Goal: Information Seeking & Learning: Learn about a topic

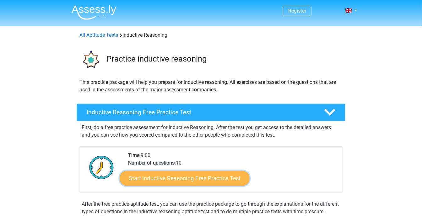
click at [176, 177] on link "Start Inductive Reasoning Free Practice Test" at bounding box center [185, 177] width 130 height 15
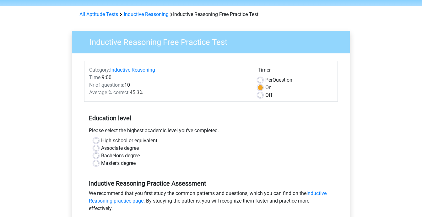
scroll to position [31, 0]
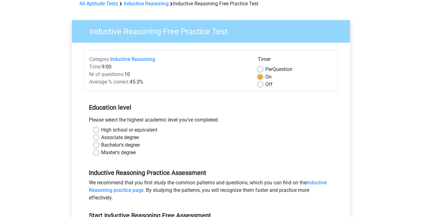
click at [101, 130] on label "High school or equivalent" at bounding box center [129, 130] width 56 height 8
click at [97, 130] on input "High school or equivalent" at bounding box center [95, 129] width 5 height 6
radio input "true"
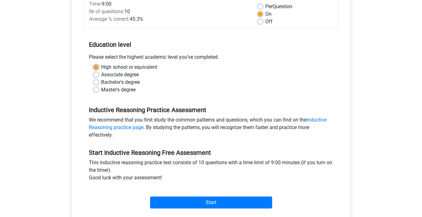
scroll to position [125, 0]
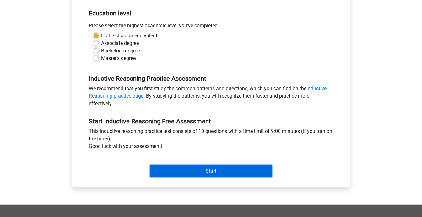
click at [200, 170] on input "Start" at bounding box center [211, 171] width 122 height 12
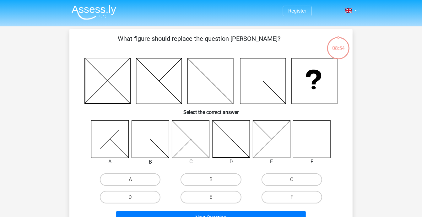
click at [304, 146] on icon at bounding box center [311, 138] width 37 height 37
click at [315, 146] on icon at bounding box center [311, 138] width 37 height 37
click at [290, 197] on label "F" at bounding box center [291, 197] width 61 height 13
click at [291, 197] on input "F" at bounding box center [293, 199] width 4 height 4
radio input "true"
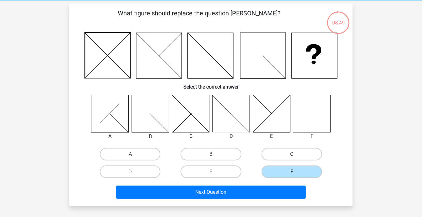
scroll to position [63, 0]
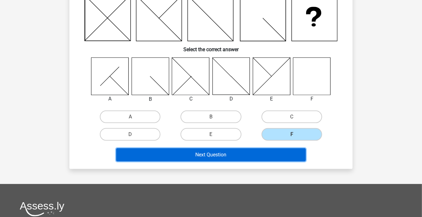
click at [214, 156] on button "Next Question" at bounding box center [211, 154] width 190 height 13
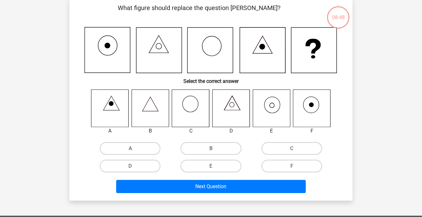
scroll to position [29, 0]
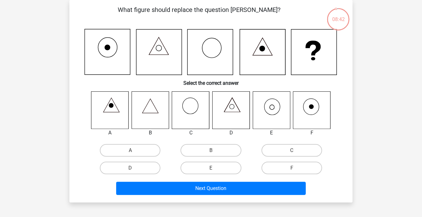
click at [155, 113] on icon at bounding box center [150, 105] width 16 height 14
click at [214, 149] on label "B" at bounding box center [210, 150] width 61 height 13
click at [214, 150] on input "B" at bounding box center [213, 152] width 4 height 4
radio input "true"
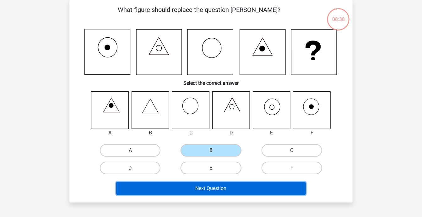
click at [219, 189] on button "Next Question" at bounding box center [211, 188] width 190 height 13
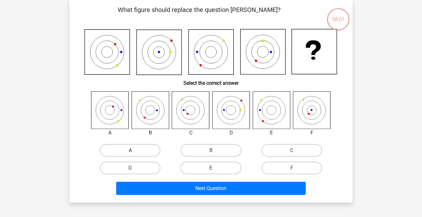
click at [140, 149] on label "A" at bounding box center [130, 150] width 61 height 13
click at [134, 150] on input "A" at bounding box center [132, 152] width 4 height 4
radio input "true"
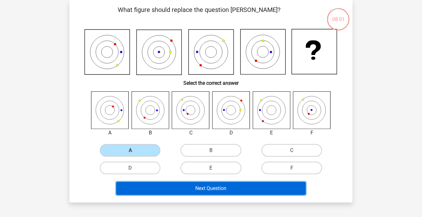
click at [196, 186] on button "Next Question" at bounding box center [211, 188] width 190 height 13
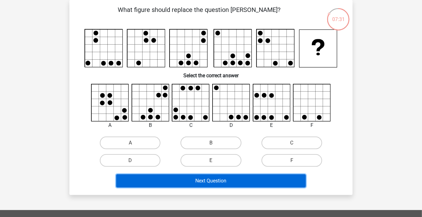
click at [215, 182] on button "Next Question" at bounding box center [211, 180] width 190 height 13
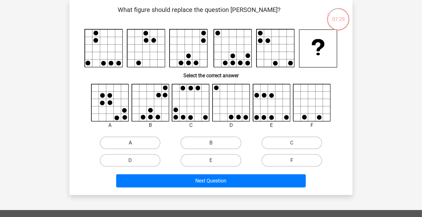
click at [138, 143] on label "A" at bounding box center [130, 142] width 61 height 13
click at [134, 143] on input "A" at bounding box center [132, 145] width 4 height 4
radio input "true"
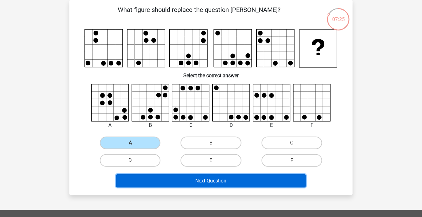
click at [214, 183] on button "Next Question" at bounding box center [211, 180] width 190 height 13
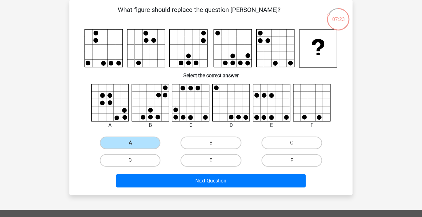
click at [213, 146] on input "B" at bounding box center [213, 145] width 4 height 4
radio input "true"
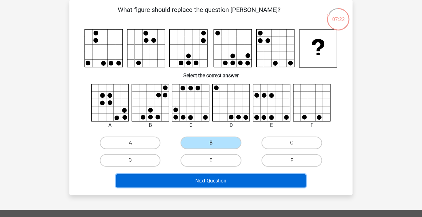
click at [213, 182] on button "Next Question" at bounding box center [211, 180] width 190 height 13
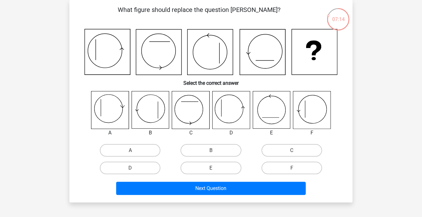
click at [312, 107] on icon at bounding box center [311, 109] width 37 height 37
click at [287, 166] on label "F" at bounding box center [291, 168] width 61 height 13
click at [291, 168] on input "F" at bounding box center [293, 170] width 4 height 4
radio input "true"
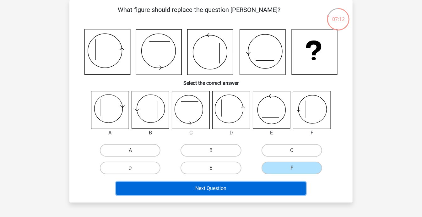
click at [233, 186] on button "Next Question" at bounding box center [211, 188] width 190 height 13
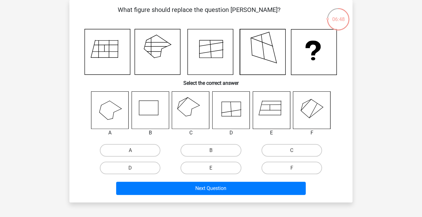
click at [314, 107] on icon at bounding box center [311, 109] width 37 height 37
click at [291, 167] on label "F" at bounding box center [291, 168] width 61 height 13
click at [291, 168] on input "F" at bounding box center [293, 170] width 4 height 4
radio input "true"
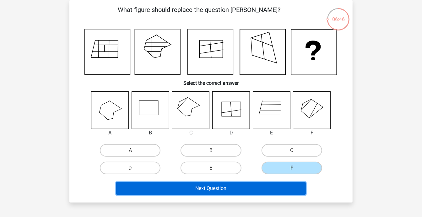
click at [234, 189] on button "Next Question" at bounding box center [211, 188] width 190 height 13
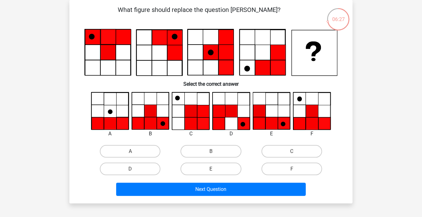
click at [282, 124] on icon at bounding box center [283, 124] width 5 height 5
click at [201, 168] on label "E" at bounding box center [210, 168] width 61 height 13
click at [211, 169] on input "E" at bounding box center [213, 171] width 4 height 4
radio input "true"
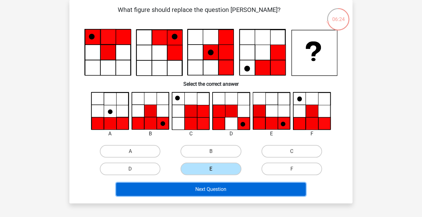
click at [213, 192] on button "Next Question" at bounding box center [211, 189] width 190 height 13
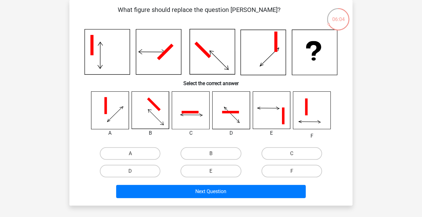
click at [186, 114] on icon at bounding box center [191, 115] width 22 height 20
click at [296, 150] on label "C" at bounding box center [291, 153] width 61 height 13
click at [295, 153] on input "C" at bounding box center [293, 155] width 4 height 4
radio input "true"
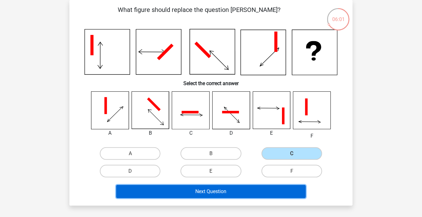
click at [233, 188] on button "Next Question" at bounding box center [211, 191] width 190 height 13
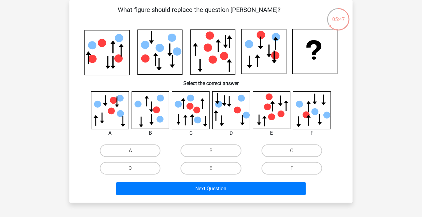
click at [222, 105] on icon at bounding box center [230, 109] width 37 height 37
click at [129, 171] on label "D" at bounding box center [130, 168] width 61 height 13
click at [130, 171] on input "D" at bounding box center [132, 170] width 4 height 4
radio input "true"
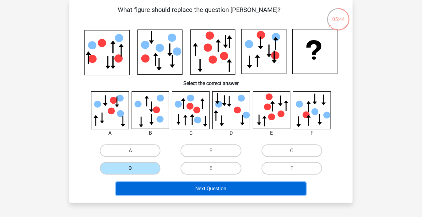
click at [221, 186] on button "Next Question" at bounding box center [211, 188] width 190 height 13
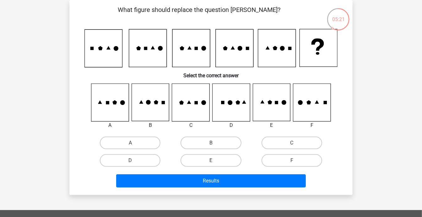
click at [283, 103] on icon at bounding box center [283, 102] width 5 height 5
click at [205, 157] on label "E" at bounding box center [210, 160] width 61 height 13
click at [211, 160] on input "E" at bounding box center [213, 162] width 4 height 4
radio input "true"
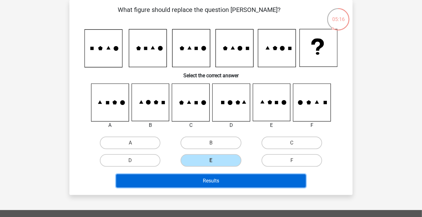
click at [216, 178] on button "Results" at bounding box center [211, 180] width 190 height 13
click at [236, 180] on button "Results" at bounding box center [211, 180] width 190 height 13
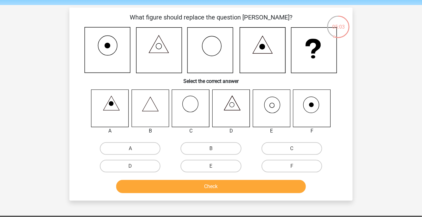
scroll to position [31, 0]
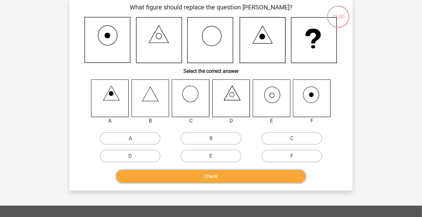
click at [205, 175] on button "Check" at bounding box center [211, 176] width 190 height 13
